Goal: Task Accomplishment & Management: Manage account settings

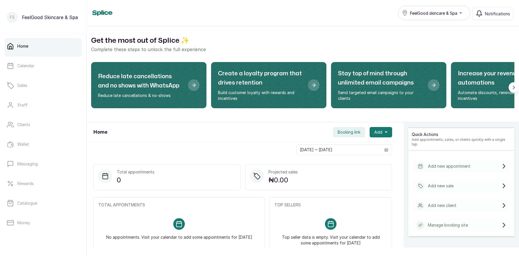
click at [347, 131] on span "Booking link" at bounding box center [349, 132] width 23 height 6
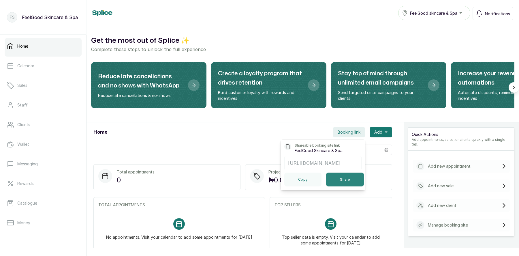
click at [341, 181] on button "Share" at bounding box center [345, 180] width 38 height 14
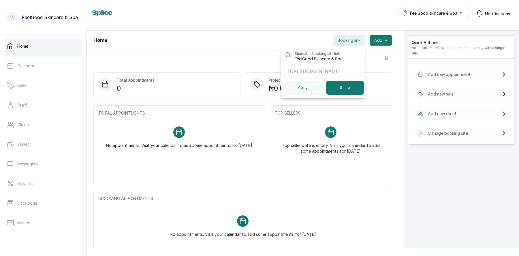
scroll to position [96, 0]
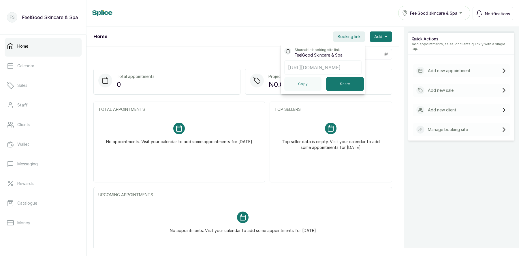
click at [435, 206] on div "Quick Actions Add appointments, sales, or clients quickly with a single tap. Ad…" at bounding box center [461, 155] width 115 height 256
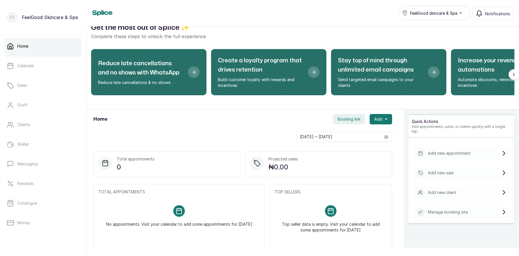
scroll to position [0, 0]
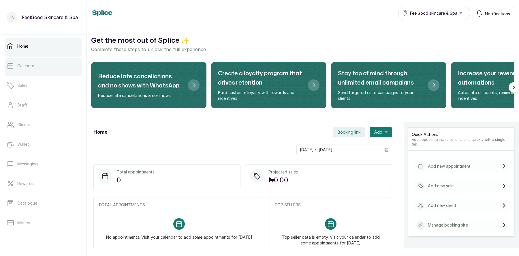
click at [39, 70] on link "Calendar" at bounding box center [43, 66] width 77 height 16
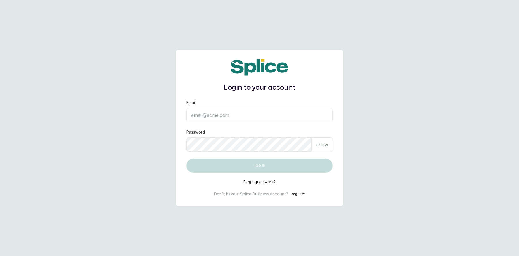
click at [216, 110] on input "Email" at bounding box center [259, 115] width 147 height 14
type input "[EMAIL_ADDRESS][DOMAIN_NAME]"
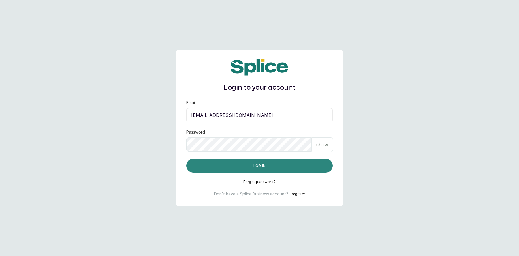
click at [253, 165] on button "Log in" at bounding box center [259, 166] width 147 height 14
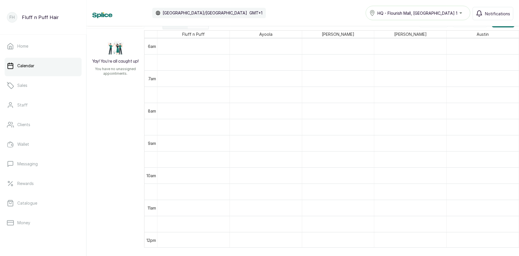
scroll to position [73, 0]
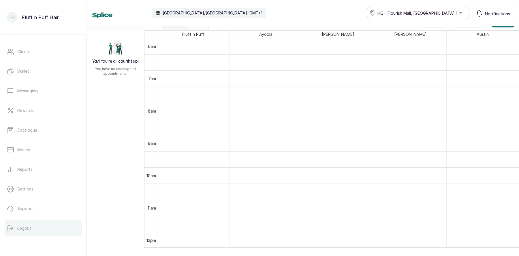
click at [23, 227] on p "Logout" at bounding box center [24, 228] width 14 height 6
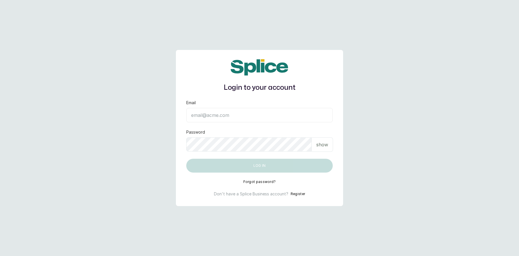
click at [209, 124] on form "Email Password show Log in" at bounding box center [259, 136] width 147 height 73
click at [210, 114] on input "Email" at bounding box center [259, 115] width 147 height 14
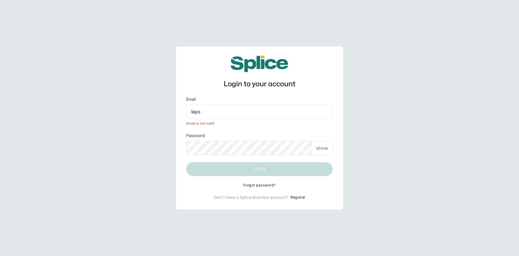
type input "layo@withsplice.com"
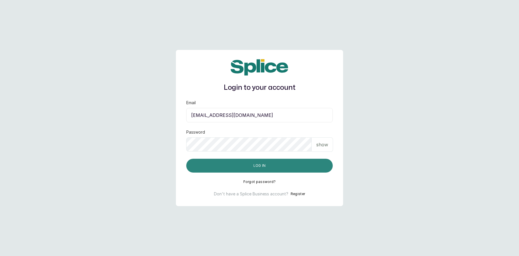
click at [252, 164] on button "Log in" at bounding box center [259, 166] width 147 height 14
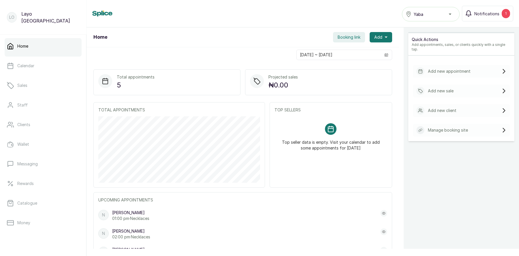
click at [206, 27] on div "Home Yaba Notifications 1" at bounding box center [303, 13] width 433 height 27
click at [424, 13] on span "Yaba" at bounding box center [419, 14] width 10 height 6
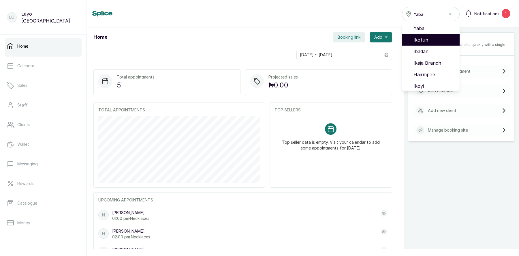
click at [427, 39] on span "Ikotun" at bounding box center [435, 39] width 42 height 7
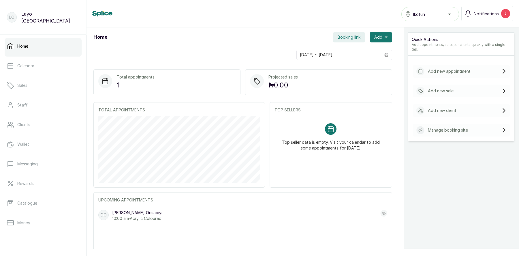
click at [344, 40] on button "Booking link" at bounding box center [349, 37] width 32 height 10
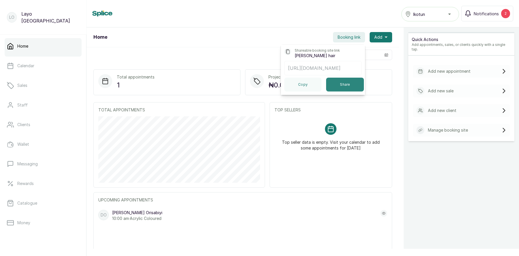
click at [343, 87] on button "Share" at bounding box center [345, 85] width 38 height 14
